Goal: Transaction & Acquisition: Purchase product/service

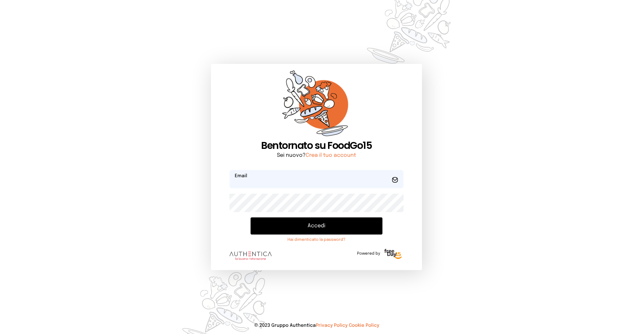
type input "**********"
click at [295, 228] on button "Accedi" at bounding box center [317, 226] width 132 height 17
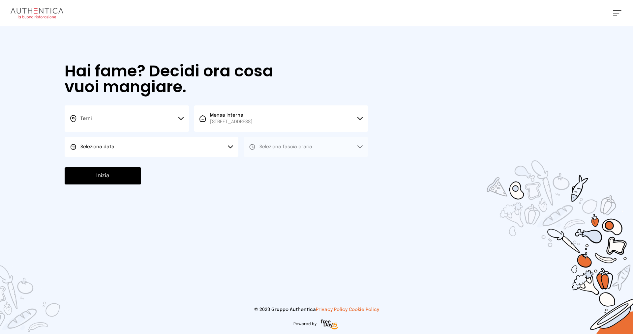
click at [224, 144] on button "Seleziona data" at bounding box center [152, 147] width 174 height 20
click at [188, 168] on li "[DATE], [DATE]" at bounding box center [152, 165] width 174 height 17
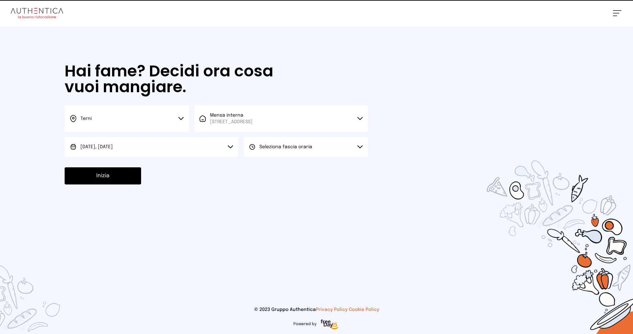
click at [276, 149] on span "Seleziona fascia oraria" at bounding box center [286, 147] width 53 height 5
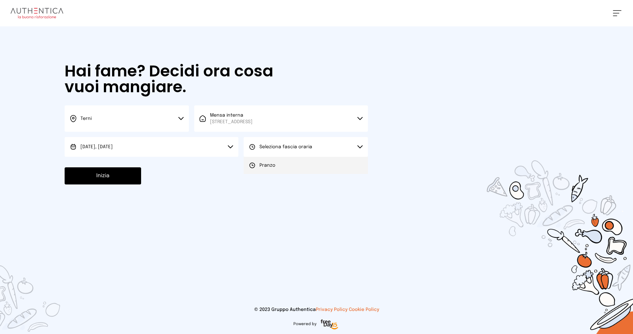
click at [275, 165] on li "Pranzo" at bounding box center [306, 165] width 124 height 17
click at [132, 174] on button "Inizia" at bounding box center [103, 176] width 77 height 17
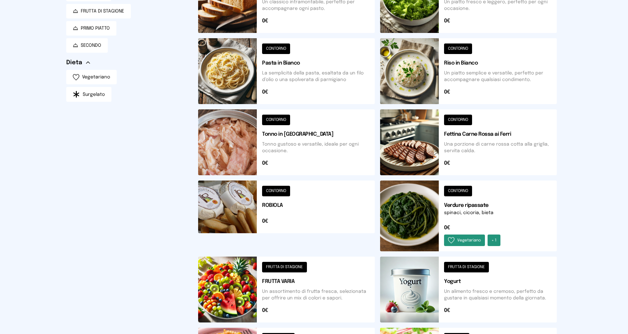
scroll to position [198, 0]
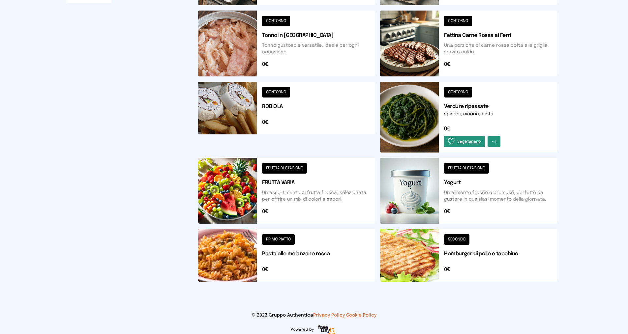
click at [491, 254] on button at bounding box center [468, 255] width 177 height 53
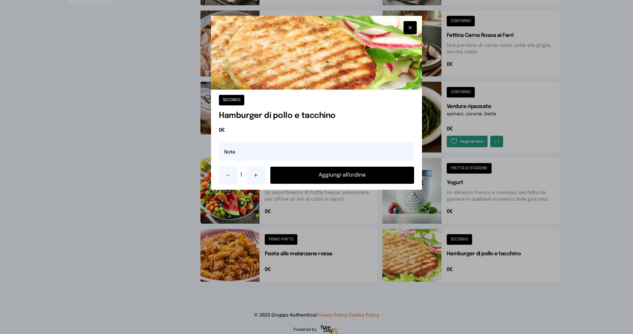
click at [334, 175] on button "Aggiungi all'ordine" at bounding box center [343, 175] width 144 height 17
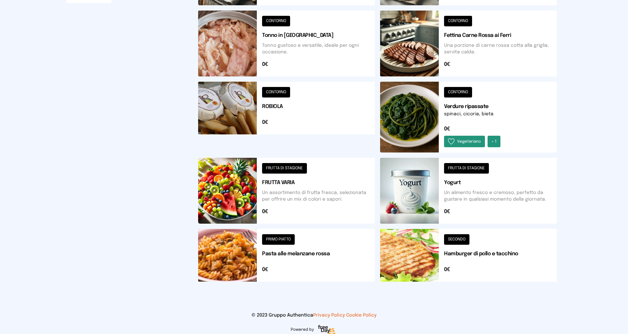
click at [465, 108] on button at bounding box center [468, 117] width 177 height 71
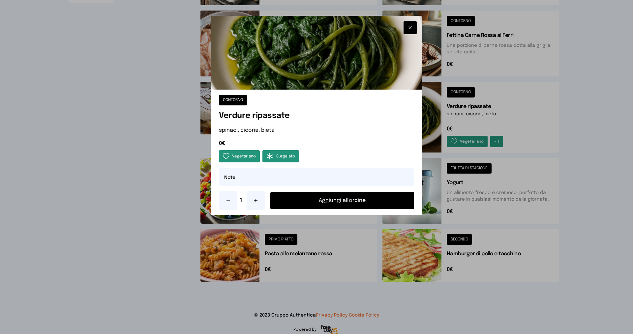
click at [302, 201] on button "Aggiungi all'ordine" at bounding box center [343, 200] width 144 height 17
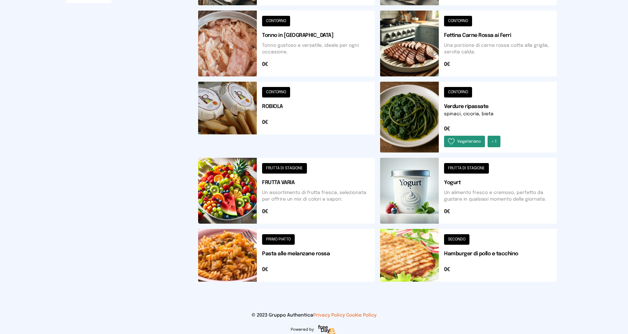
click at [281, 185] on button at bounding box center [286, 191] width 177 height 66
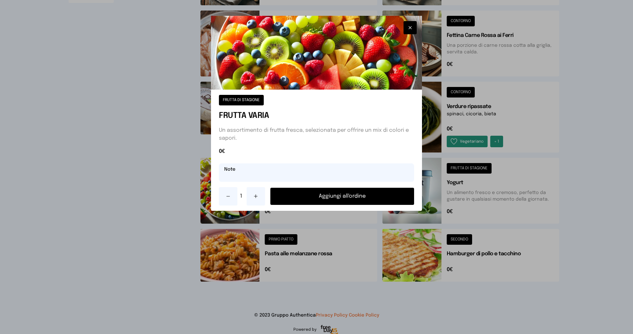
click at [263, 175] on input "text" at bounding box center [316, 173] width 195 height 18
type input "******"
click at [310, 195] on button "Aggiungi all'ordine" at bounding box center [343, 196] width 144 height 17
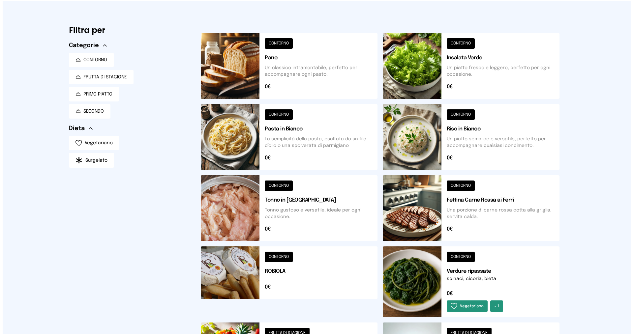
scroll to position [0, 0]
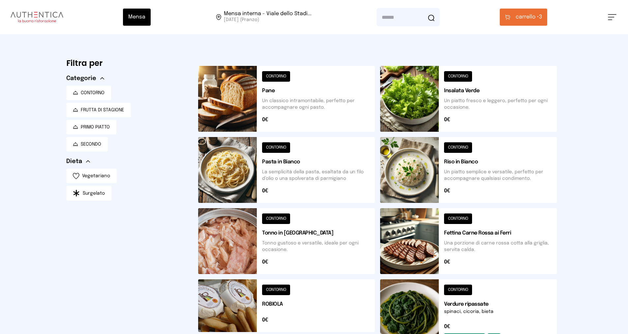
click at [271, 89] on button at bounding box center [286, 99] width 177 height 66
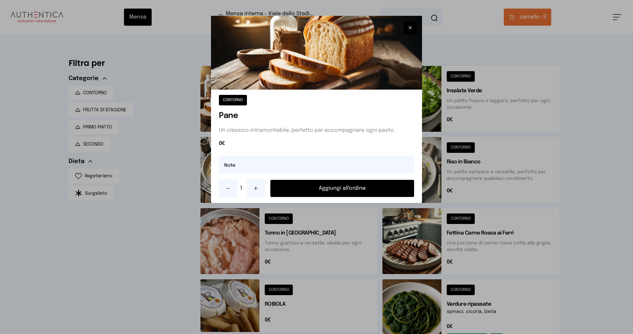
click at [299, 191] on button "Aggiungi all'ordine" at bounding box center [343, 188] width 144 height 17
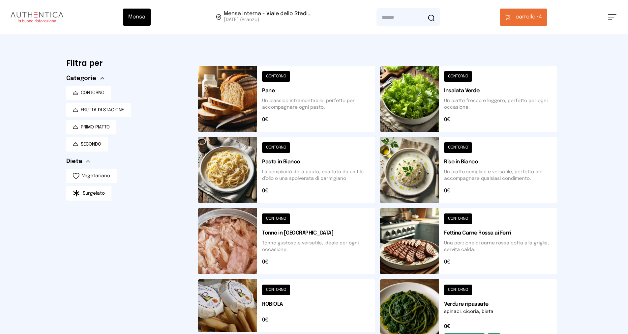
click at [534, 20] on span "carrello •" at bounding box center [527, 17] width 23 height 8
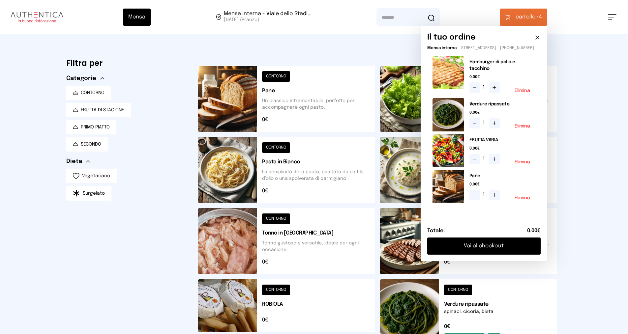
click at [501, 247] on button "Vai al checkout" at bounding box center [484, 246] width 113 height 17
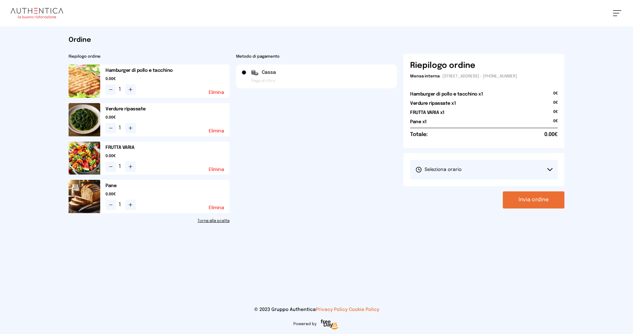
click at [453, 165] on button "Seleziona orario" at bounding box center [484, 170] width 148 height 20
click at [443, 190] on span "1° Turno (13:00 - 15:00)" at bounding box center [441, 188] width 50 height 7
click at [533, 200] on button "Invia ordine" at bounding box center [534, 200] width 62 height 17
